Goal: Transaction & Acquisition: Purchase product/service

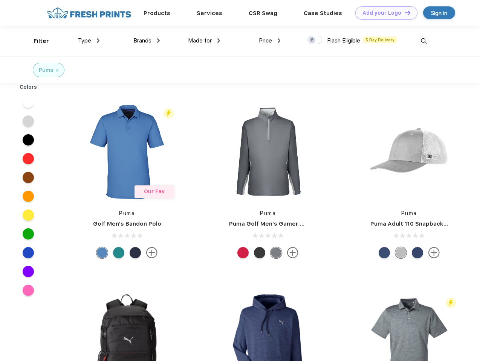
click at [383, 13] on link "Add your Logo Design Tool" at bounding box center [386, 12] width 62 height 13
click at [0, 0] on div "Design Tool" at bounding box center [0, 0] width 0 height 0
click at [404, 12] on link "Add your Logo Design Tool" at bounding box center [386, 12] width 62 height 13
click at [36, 41] on div "Filter" at bounding box center [41, 41] width 15 height 9
click at [89, 41] on span "Type" at bounding box center [84, 40] width 13 height 7
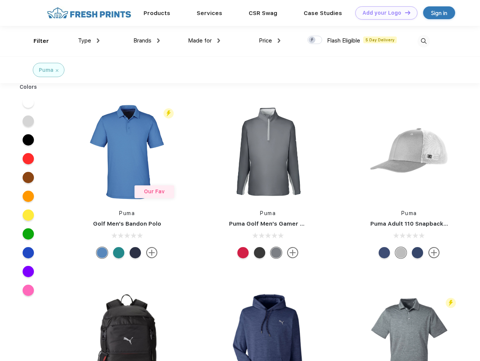
click at [146, 41] on span "Brands" at bounding box center [142, 40] width 18 height 7
click at [204, 41] on span "Made for" at bounding box center [200, 40] width 24 height 7
click at [270, 41] on span "Price" at bounding box center [265, 40] width 13 height 7
click at [315, 40] on div at bounding box center [314, 40] width 15 height 8
click at [312, 40] on input "checkbox" at bounding box center [309, 37] width 5 height 5
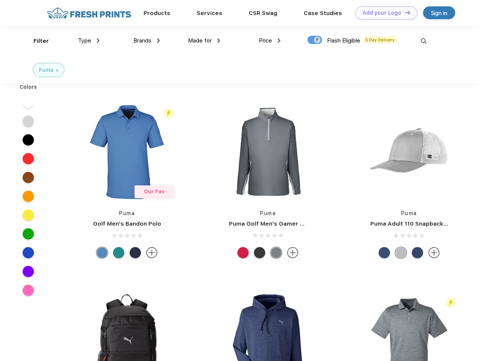
click at [423, 41] on img at bounding box center [423, 41] width 12 height 12
